Goal: Check status: Check status

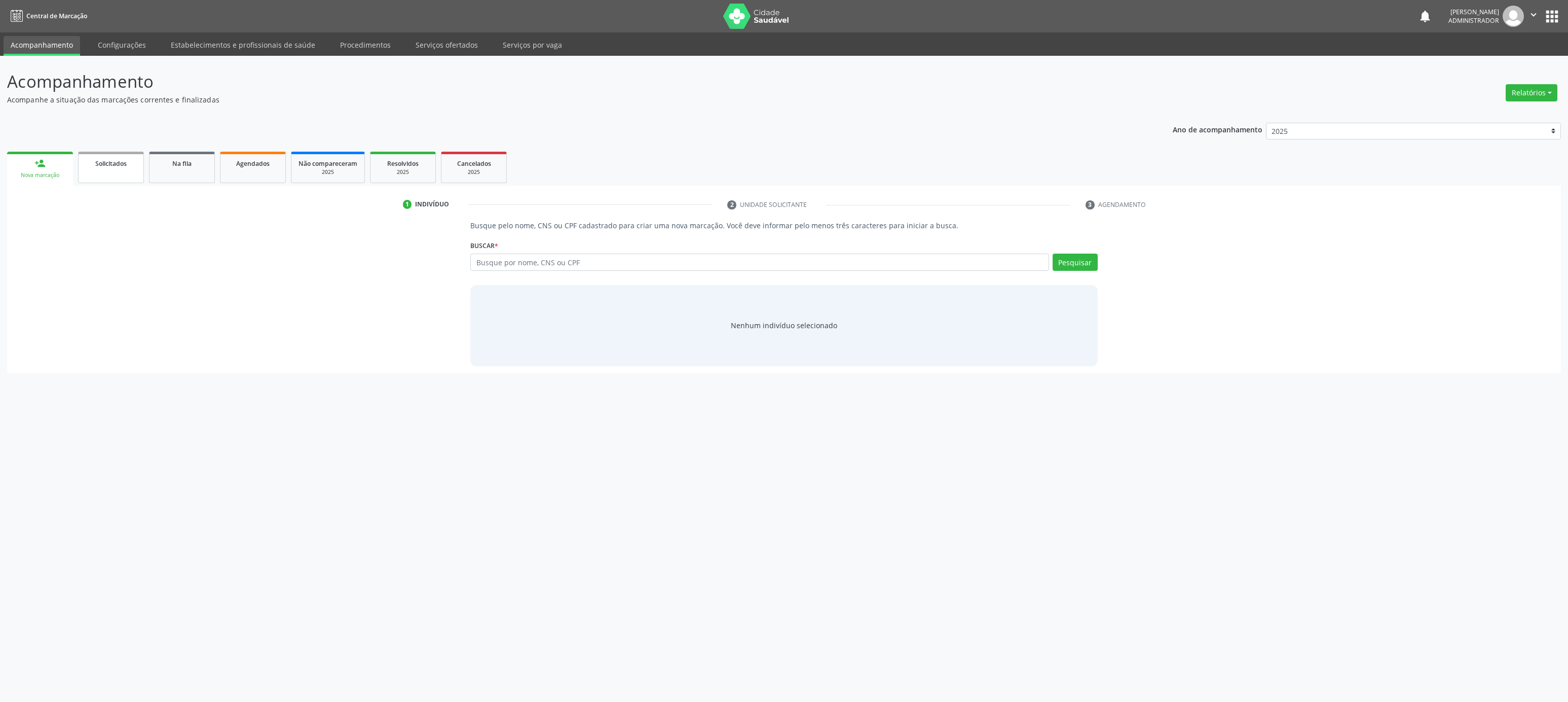
click at [130, 166] on div "Solicitados" at bounding box center [111, 163] width 50 height 11
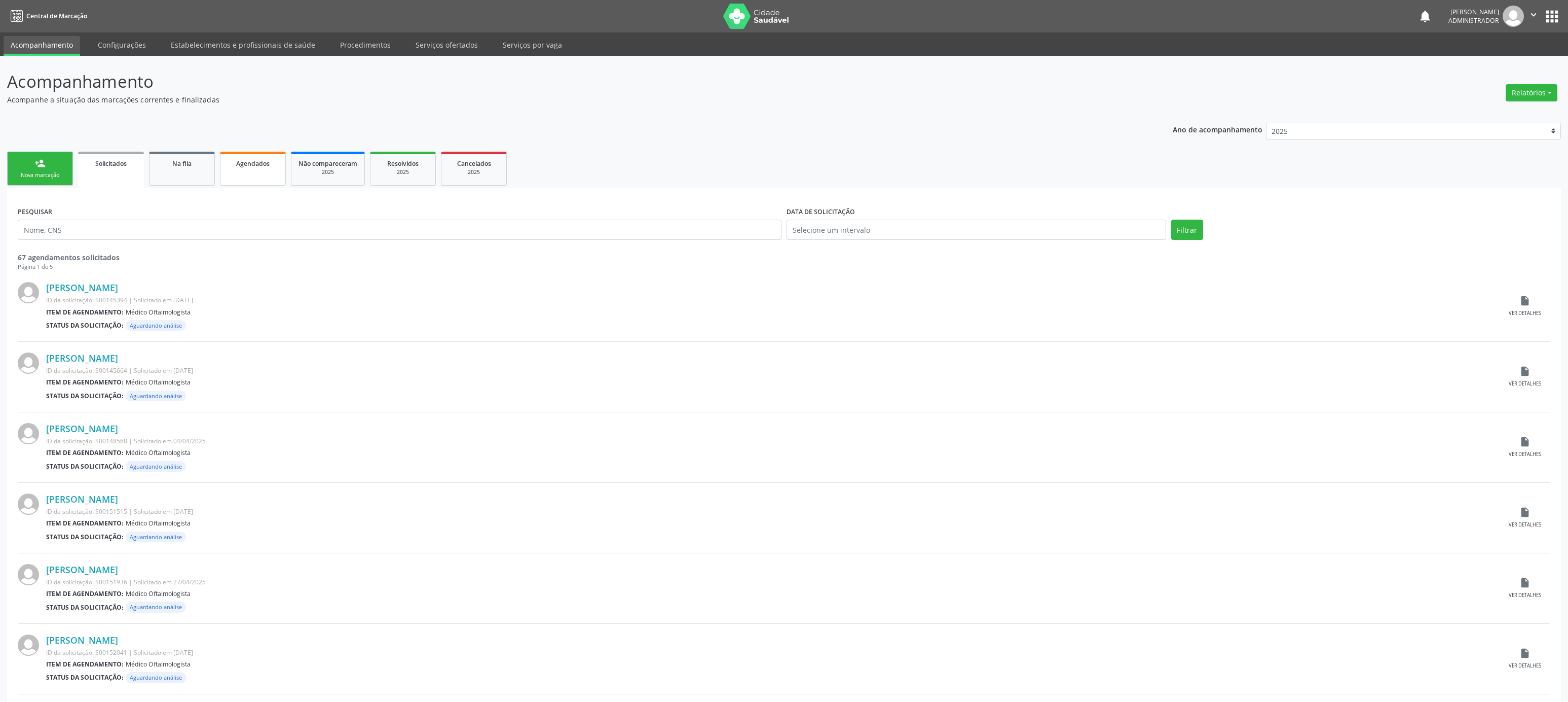
click at [265, 168] on div "Agendados" at bounding box center [253, 163] width 50 height 11
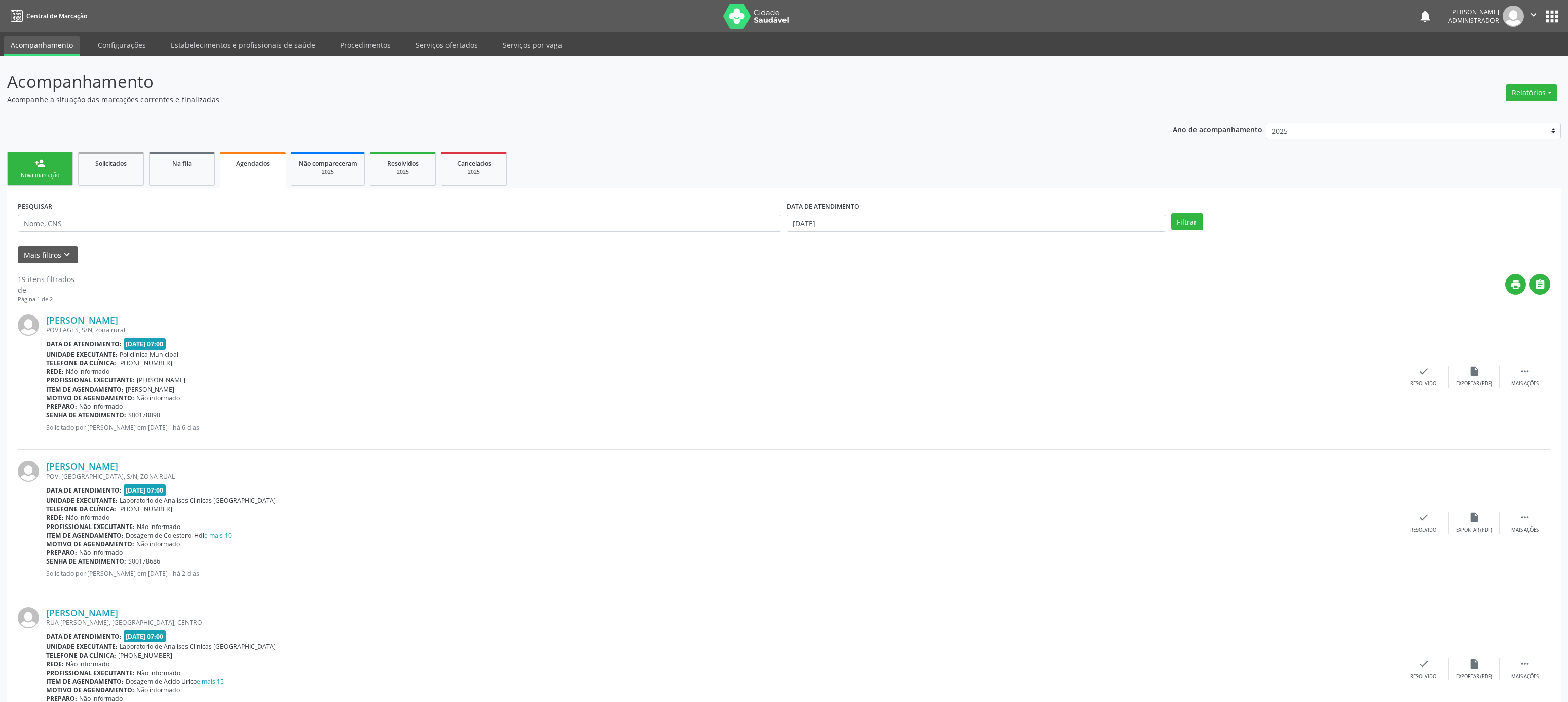
click at [78, 252] on div "Mais filtros keyboard_arrow_down" at bounding box center [784, 254] width 1538 height 18
click at [72, 252] on button "Mais filtros keyboard_arrow_down" at bounding box center [48, 254] width 60 height 18
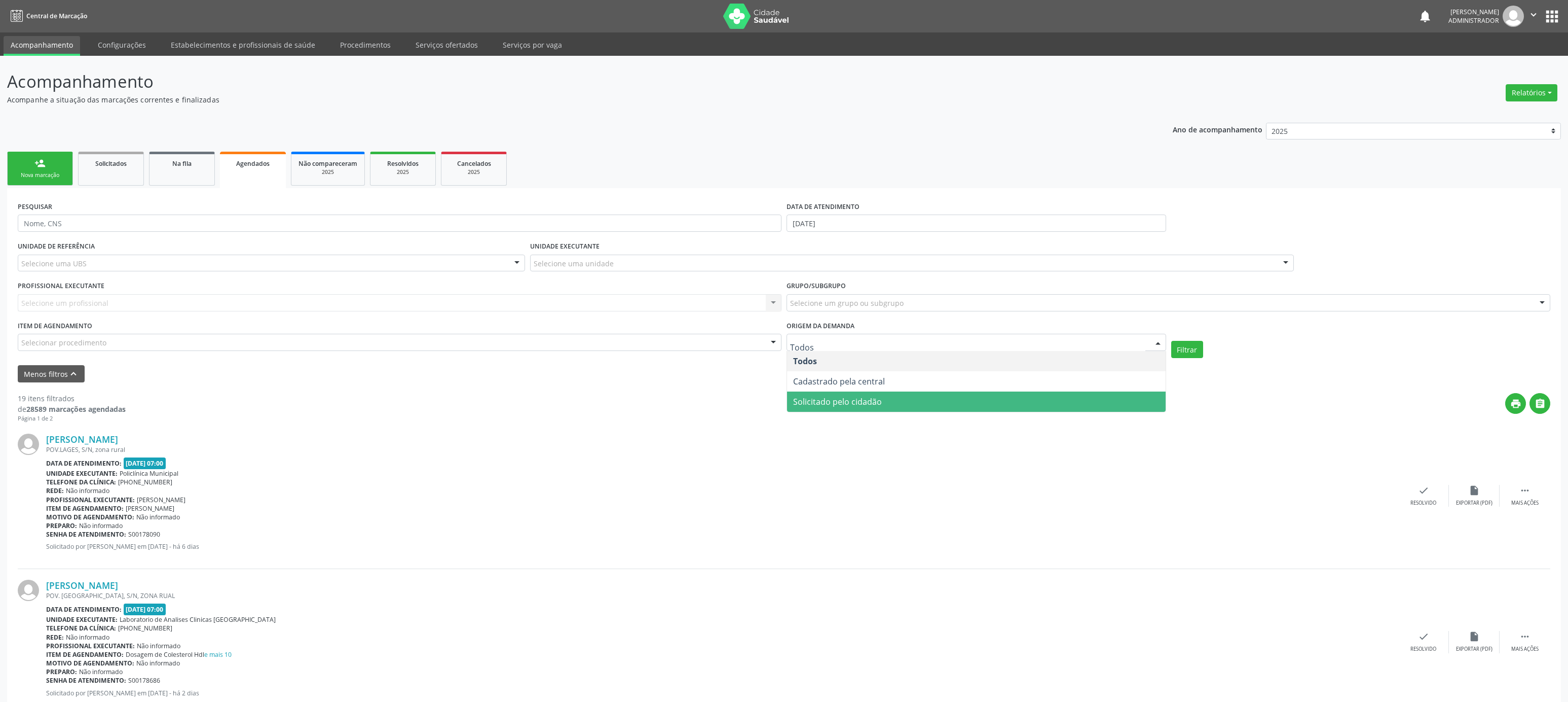
click at [883, 401] on span "Solicitado pelo cidadão" at bounding box center [976, 402] width 379 height 20
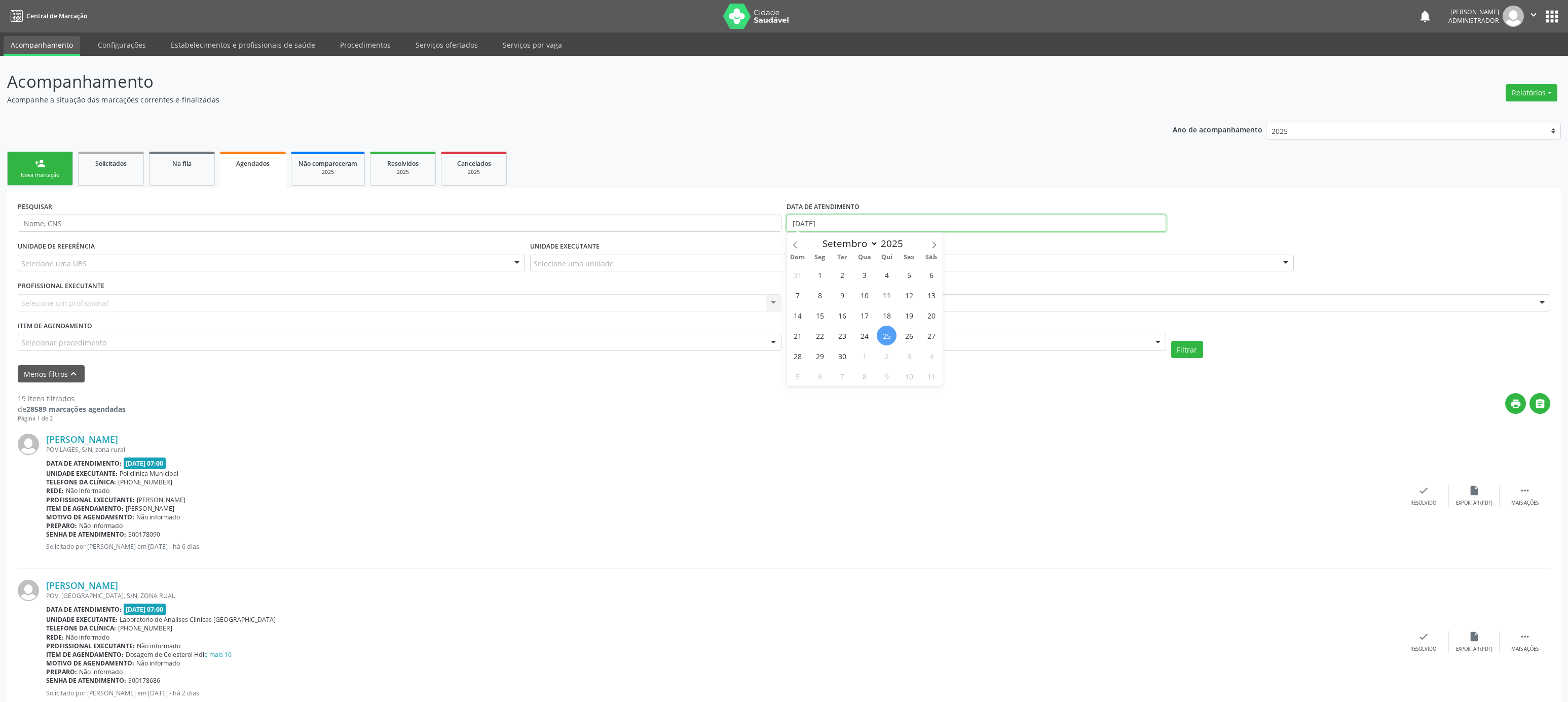
click at [855, 218] on input "[DATE]" at bounding box center [976, 222] width 380 height 17
click at [848, 355] on span "30" at bounding box center [842, 355] width 20 height 20
type input "[DATE]"
click at [907, 239] on span at bounding box center [908, 240] width 7 height 7
click at [907, 246] on span at bounding box center [908, 247] width 7 height 7
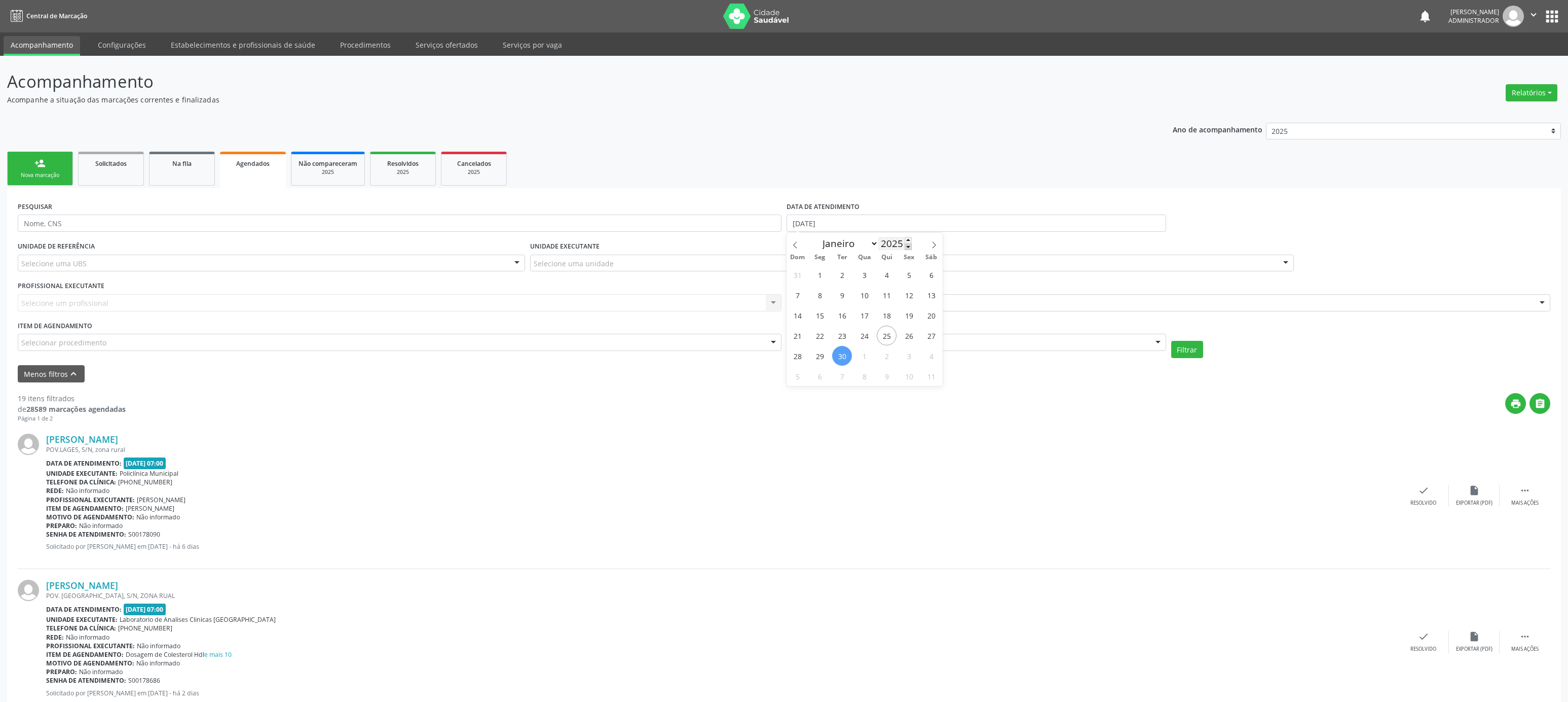
click at [907, 246] on span at bounding box center [908, 247] width 7 height 7
type input "2021"
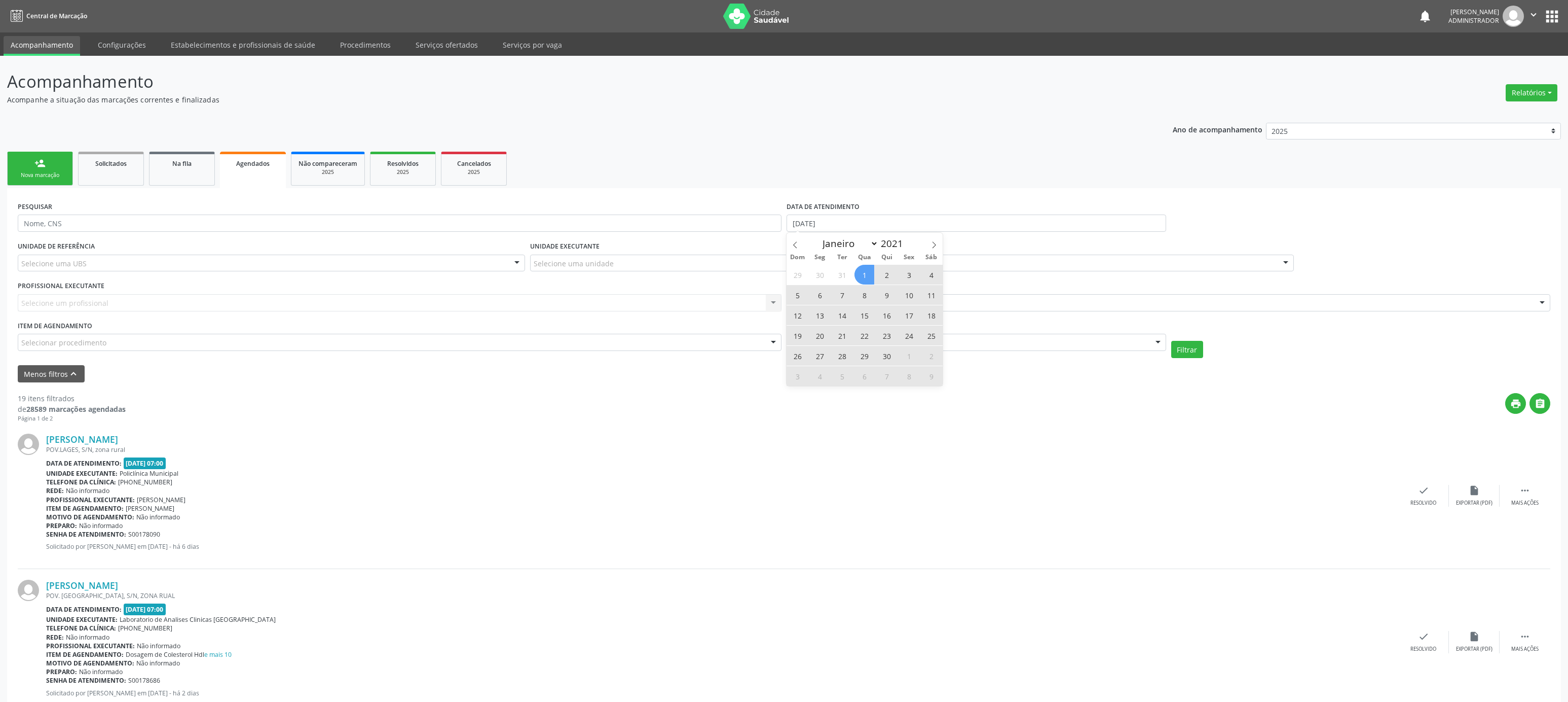
click at [869, 274] on span "1" at bounding box center [864, 274] width 20 height 20
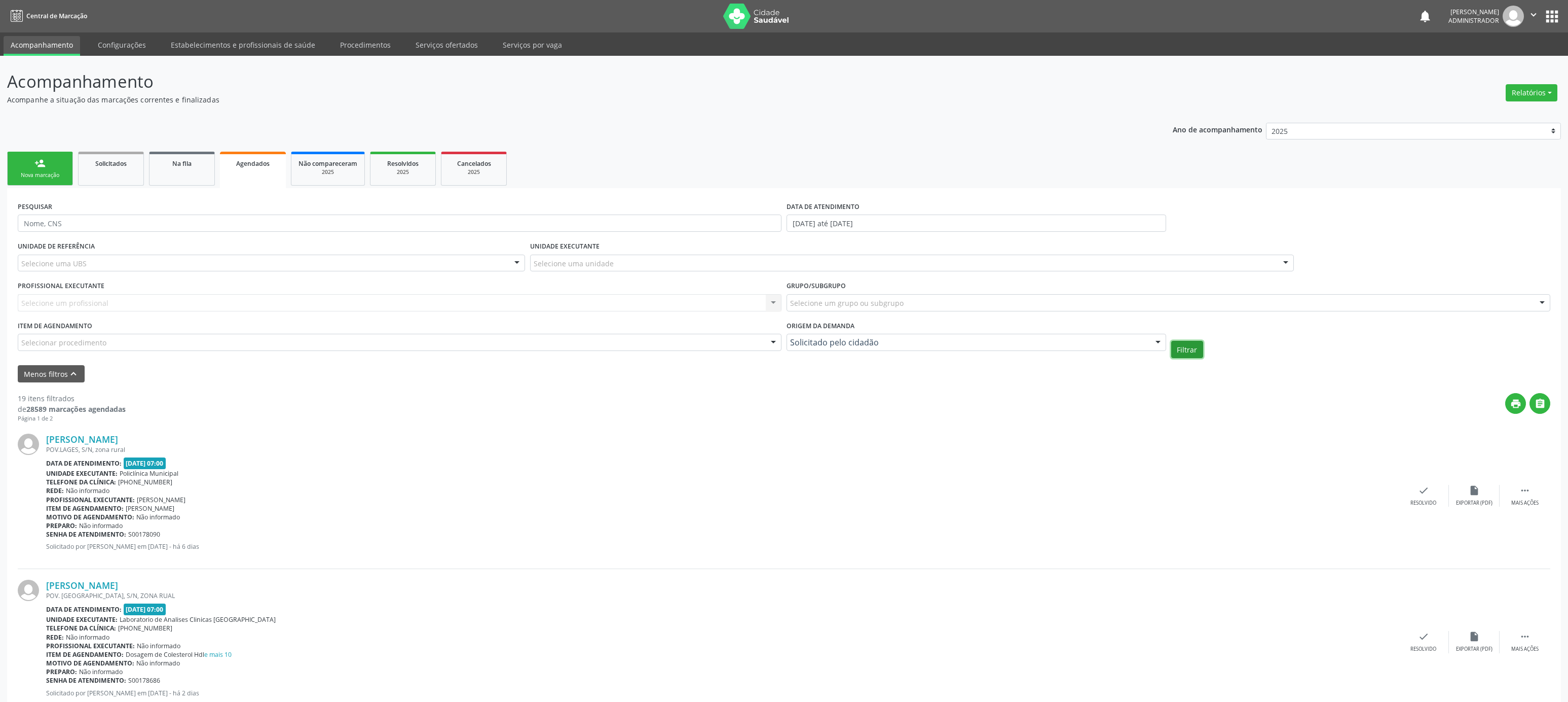
click at [1179, 345] on button "Filtrar" at bounding box center [1187, 349] width 32 height 17
